Goal: Check status: Check status

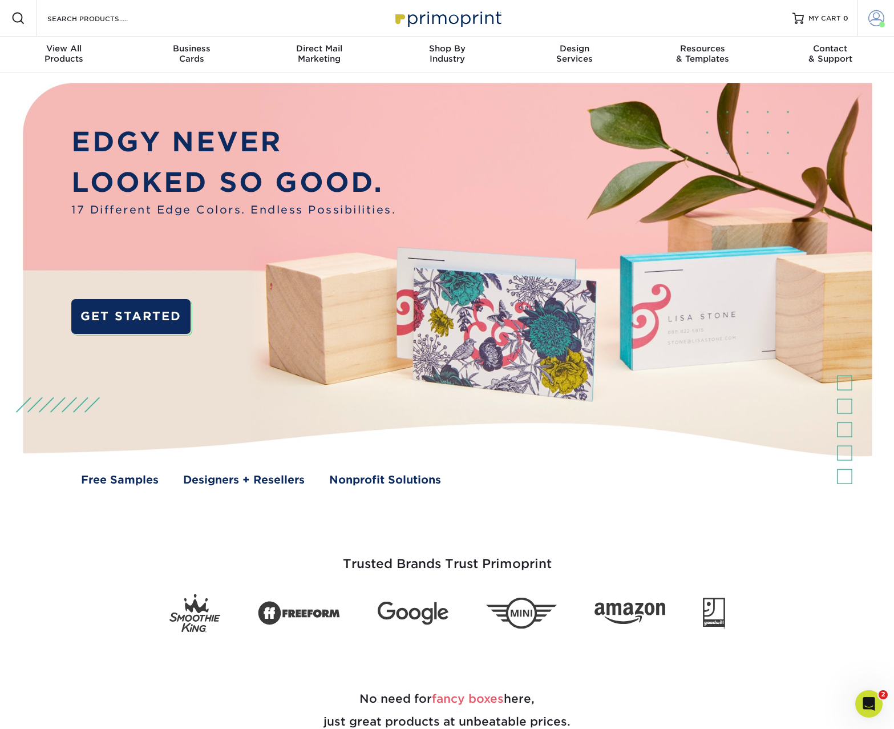
click at [874, 13] on span at bounding box center [877, 18] width 16 height 16
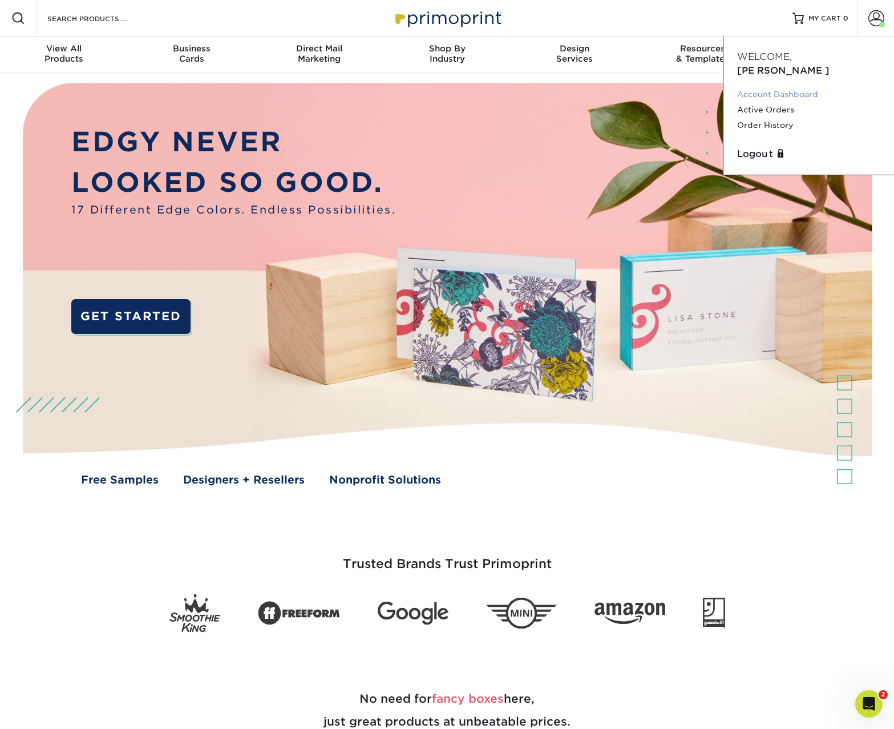
click at [763, 87] on link "Account Dashboard" at bounding box center [809, 94] width 143 height 15
click at [768, 118] on link "Order History" at bounding box center [809, 125] width 143 height 15
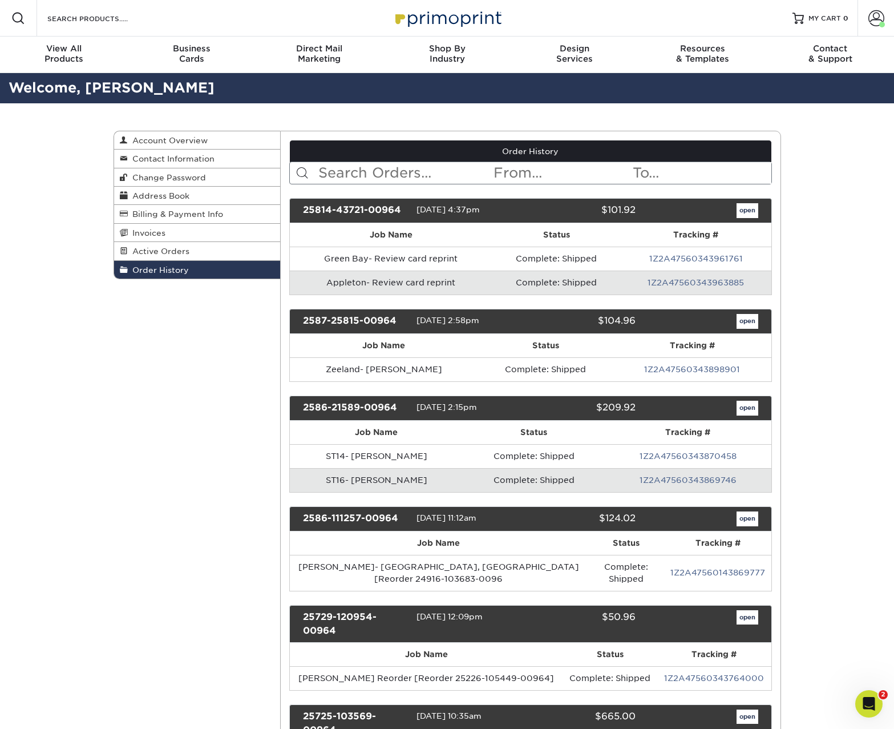
click at [385, 174] on input "text" at bounding box center [404, 173] width 175 height 22
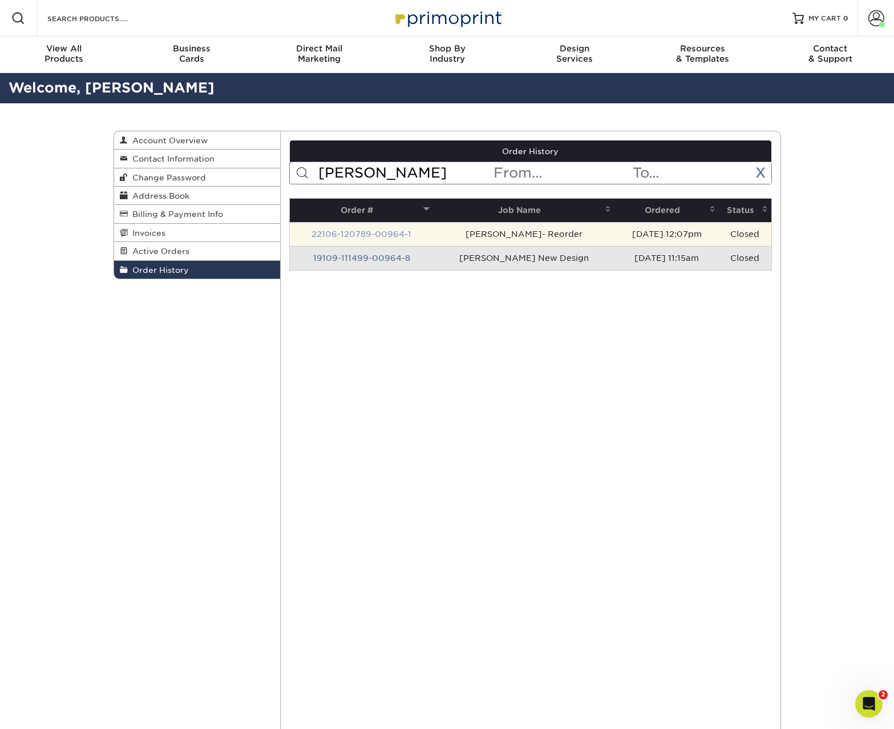
type input "[PERSON_NAME]"
click at [396, 234] on link "22106-120789-00964-1" at bounding box center [362, 233] width 100 height 9
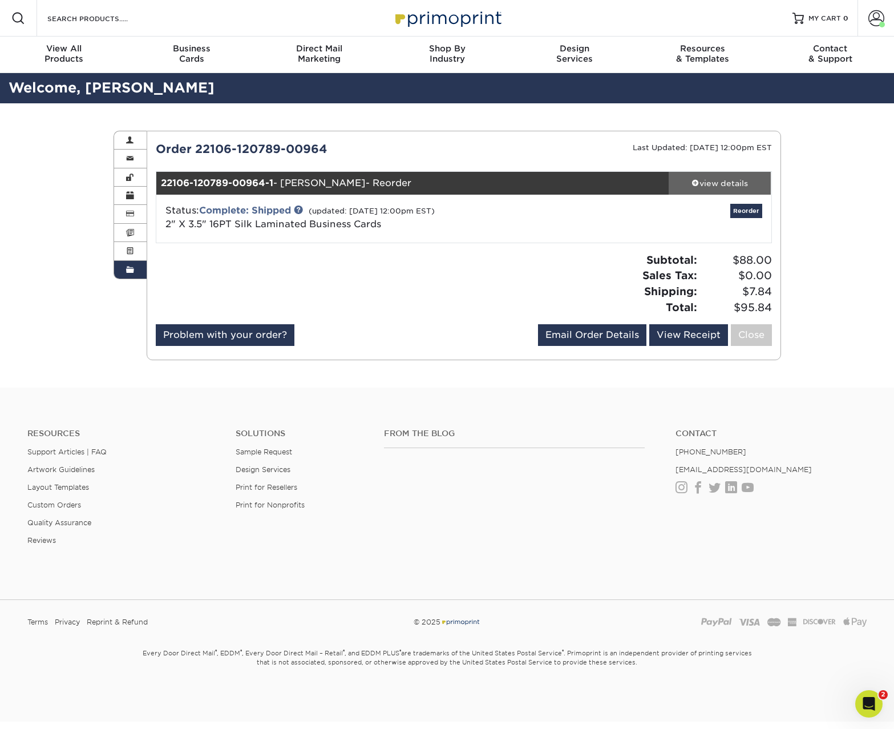
click at [725, 182] on div "view details" at bounding box center [720, 183] width 103 height 11
